Goal: Information Seeking & Learning: Learn about a topic

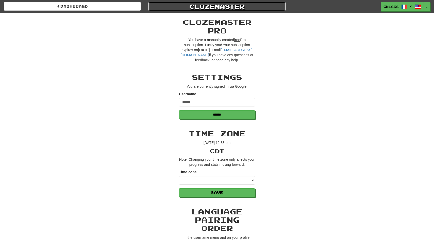
click at [195, 9] on link "Clozemaster" at bounding box center [216, 6] width 137 height 9
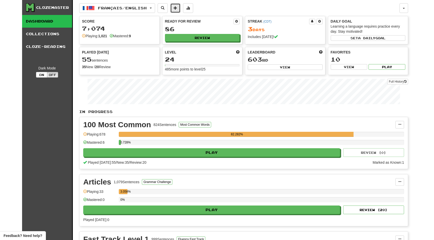
click at [177, 8] on span at bounding box center [175, 8] width 4 height 4
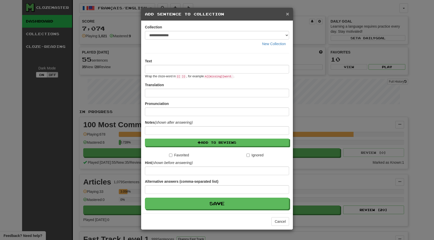
click at [287, 15] on span "×" at bounding box center [287, 14] width 3 height 6
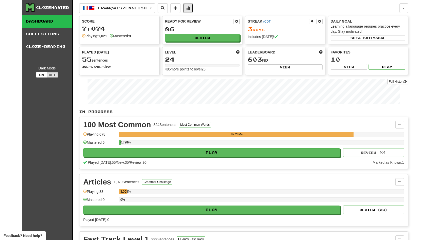
click at [190, 8] on button at bounding box center [188, 8] width 10 height 10
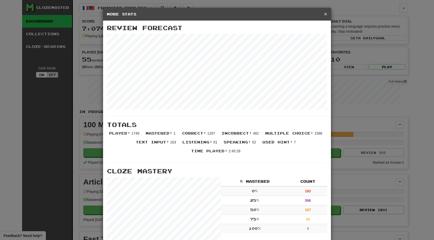
click at [325, 14] on span "×" at bounding box center [325, 14] width 3 height 6
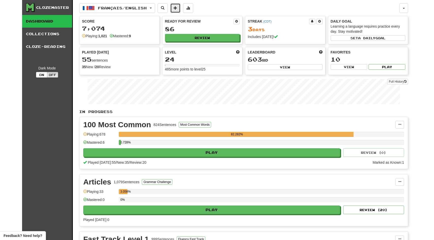
click at [177, 8] on button at bounding box center [175, 8] width 10 height 10
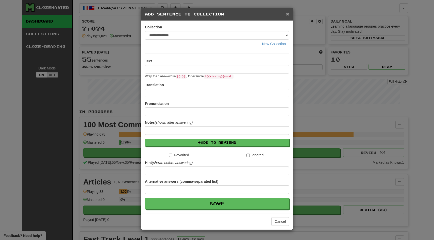
click at [286, 14] on span "×" at bounding box center [287, 14] width 3 height 6
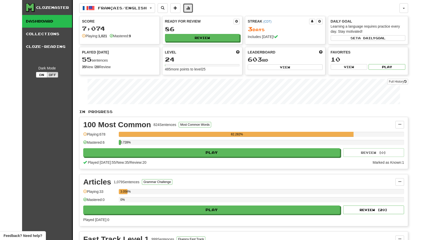
click at [190, 6] on span at bounding box center [188, 8] width 4 height 4
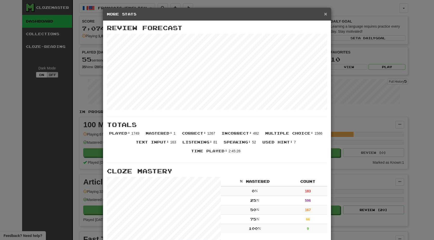
click at [326, 13] on span "×" at bounding box center [325, 14] width 3 height 6
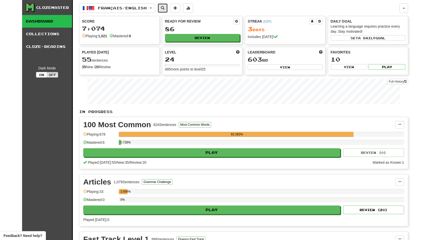
click at [164, 8] on span at bounding box center [163, 8] width 4 height 4
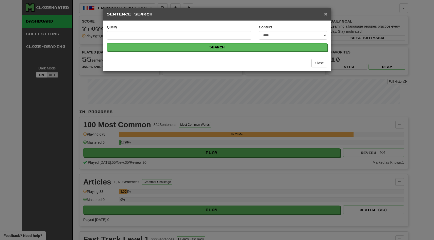
click at [326, 13] on span "×" at bounding box center [325, 14] width 3 height 6
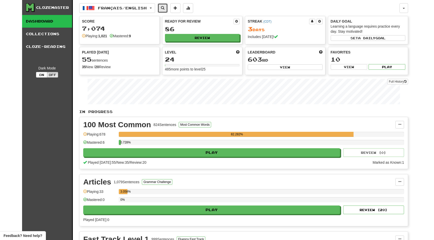
click at [165, 10] on button at bounding box center [162, 8] width 10 height 10
select select "****"
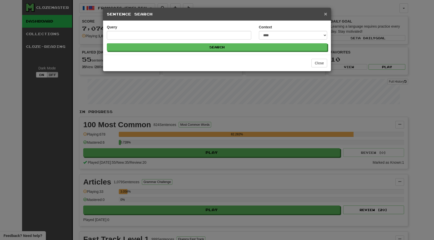
click at [326, 15] on span "×" at bounding box center [325, 14] width 3 height 6
